Goal: Register for event/course

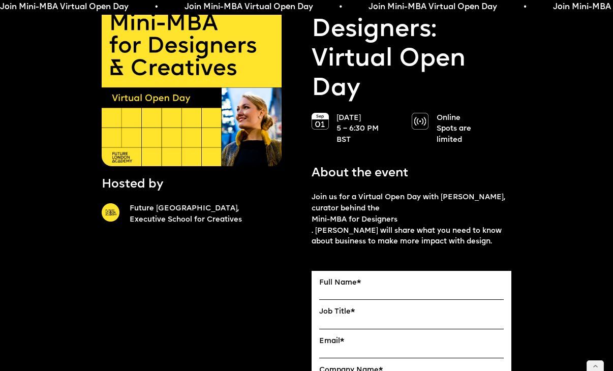
scroll to position [76, 0]
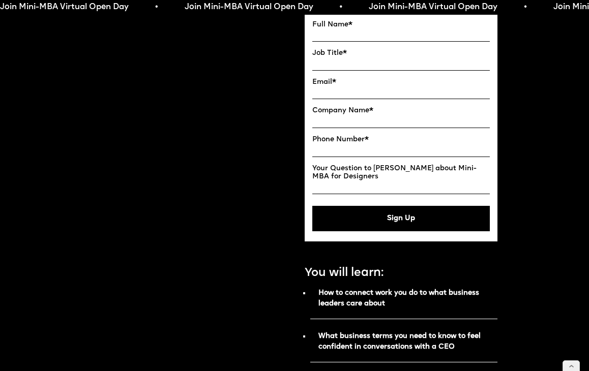
scroll to position [403, 0]
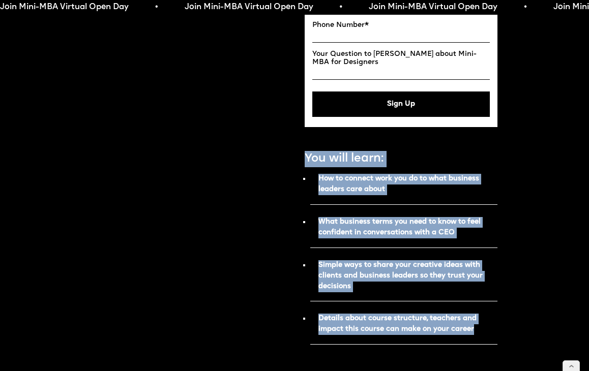
drag, startPoint x: 305, startPoint y: 147, endPoint x: 473, endPoint y: 313, distance: 236.2
click at [473, 313] on div "Hosted by Future London Academy, Executive School for Creatives Mini-MBA for De…" at bounding box center [300, 221] width 396 height 1145
copy div "You will learn: How to connect work you do to what business leaders care about …"
